Goal: Navigation & Orientation: Go to known website

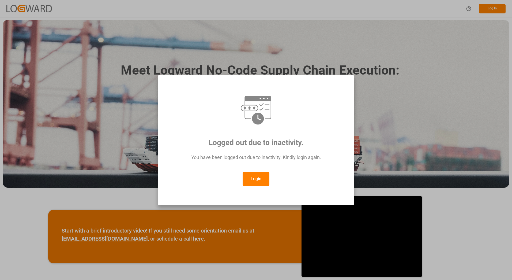
click at [252, 180] on button "Login" at bounding box center [256, 179] width 27 height 14
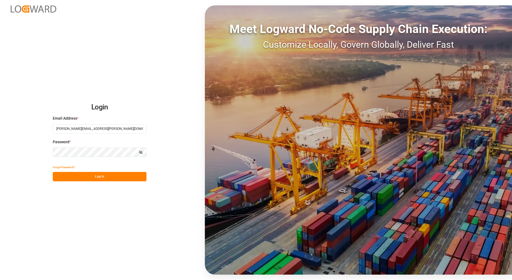
click at [106, 171] on div "Forgot Password?" at bounding box center [100, 166] width 94 height 9
click at [106, 176] on button "Log In" at bounding box center [100, 176] width 94 height 9
